Goal: Navigation & Orientation: Find specific page/section

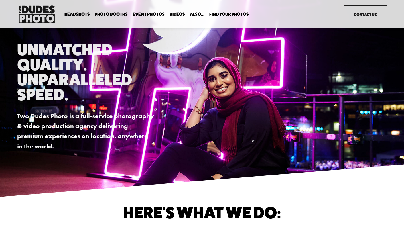
click at [0, 0] on span "Drop-In Headshot Sessions" at bounding box center [0, 0] width 0 height 0
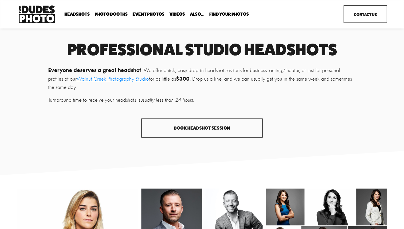
click at [97, 78] on link "Walnut Creek Photography Studio" at bounding box center [113, 79] width 72 height 6
click at [147, 15] on link "Event Photos" at bounding box center [149, 14] width 32 height 5
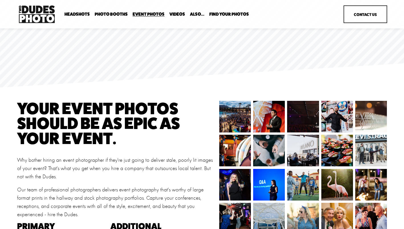
click at [0, 0] on link "Headshots" at bounding box center [0, 0] width 0 height 0
